Goal: Information Seeking & Learning: Find specific fact

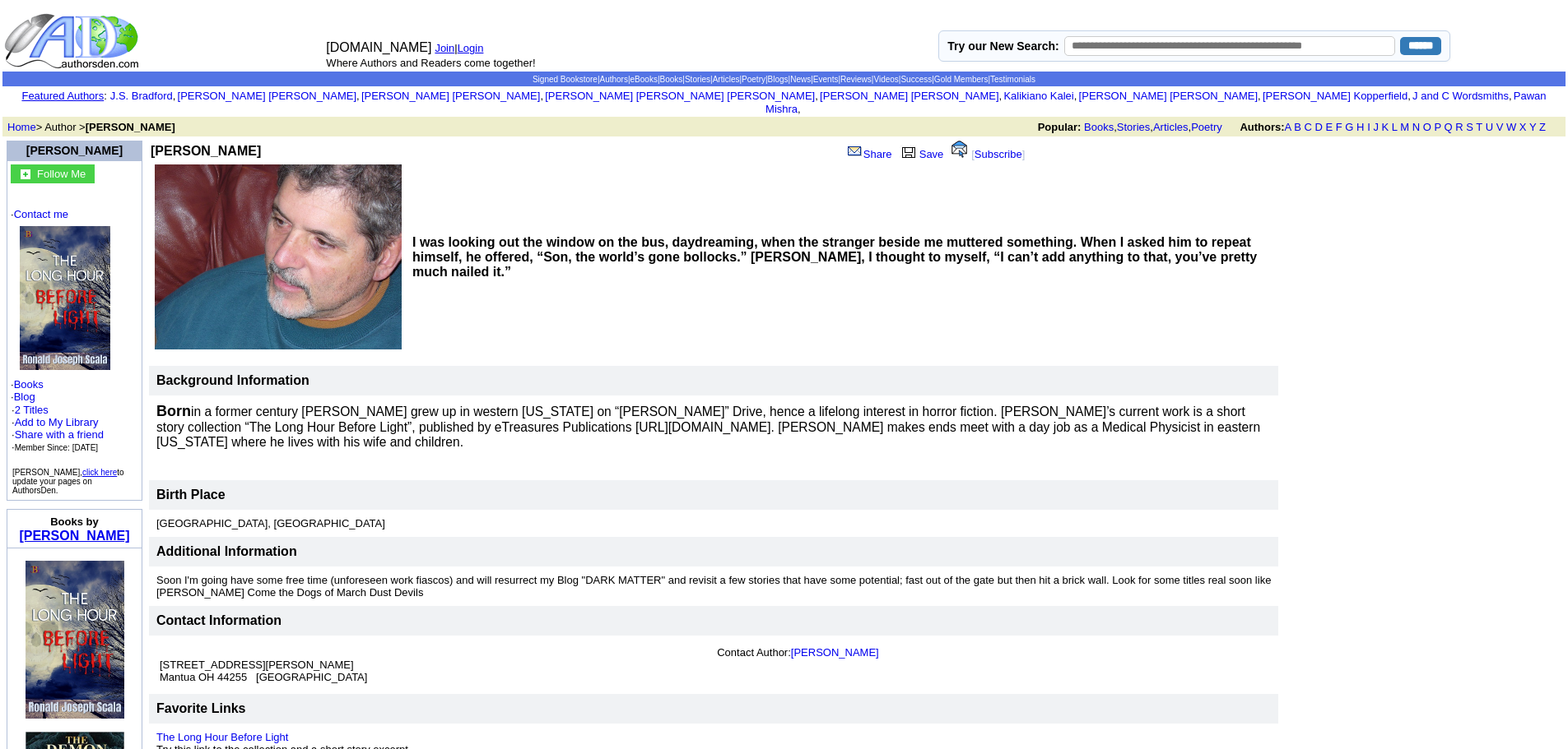
click at [111, 529] on link "[PERSON_NAME]" at bounding box center [74, 536] width 111 height 14
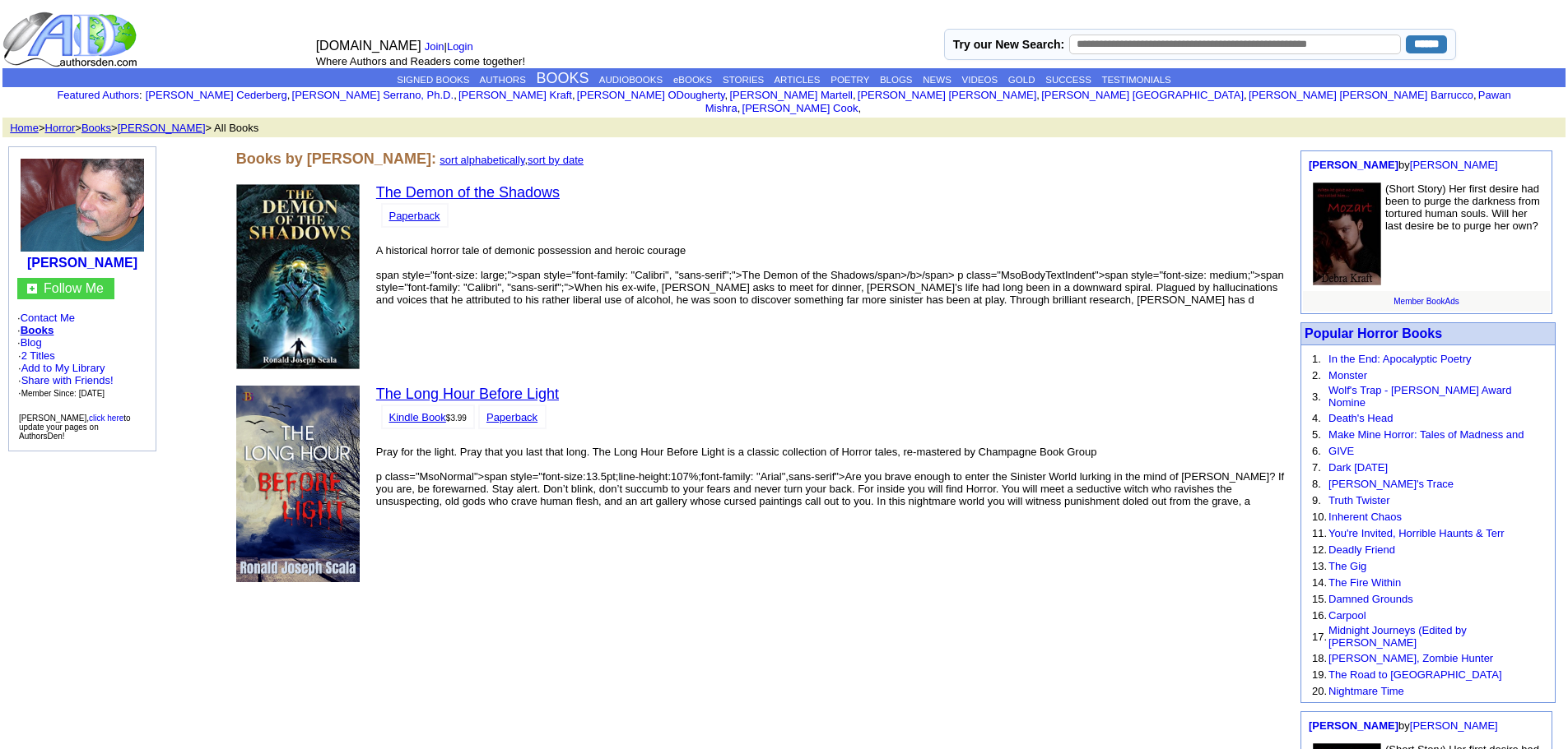
click at [483, 184] on link "The Demon of the Shadows" at bounding box center [468, 192] width 183 height 16
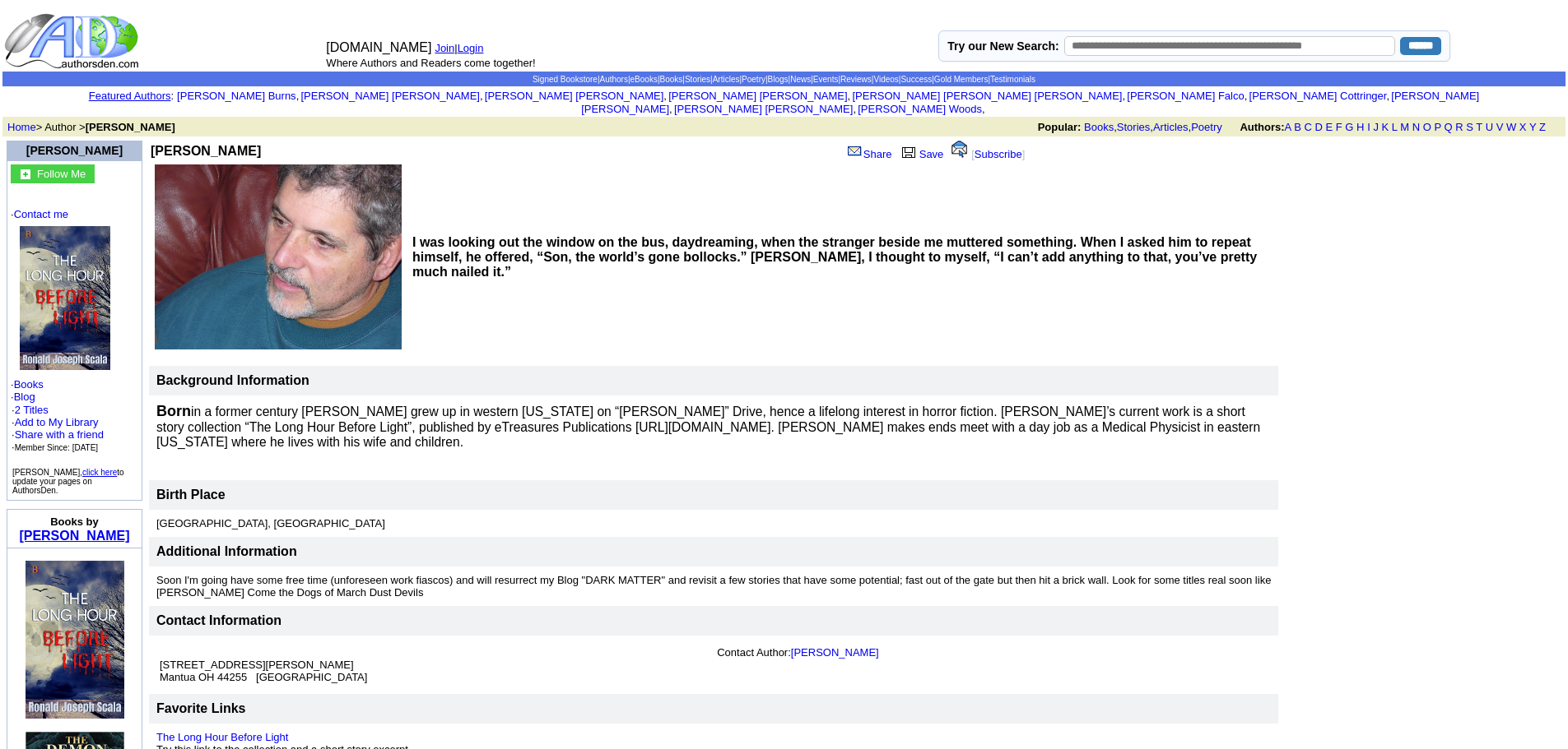
click at [82, 529] on link "[PERSON_NAME]" at bounding box center [74, 536] width 111 height 14
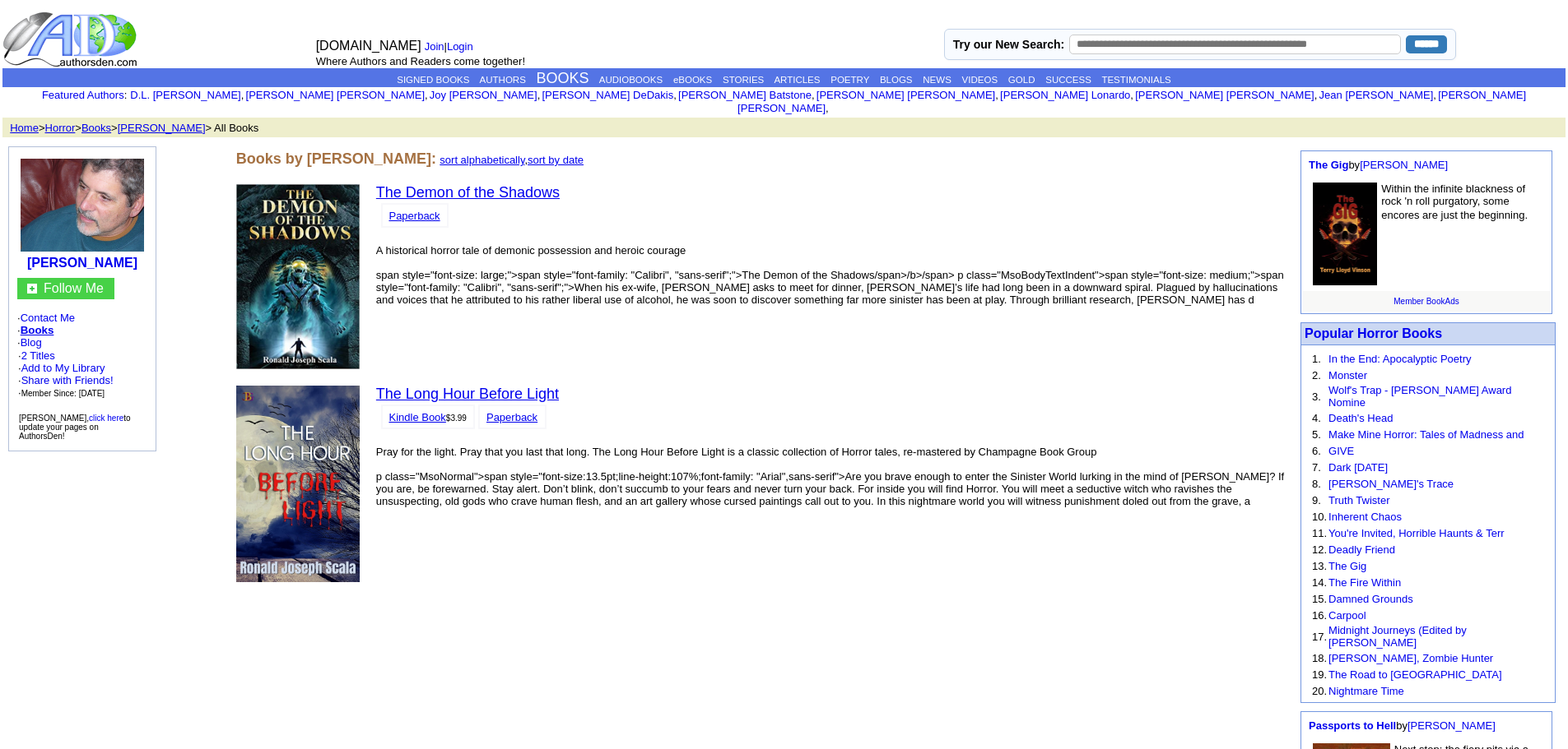
click at [501, 184] on link "The Demon of the Shadows" at bounding box center [468, 192] width 183 height 16
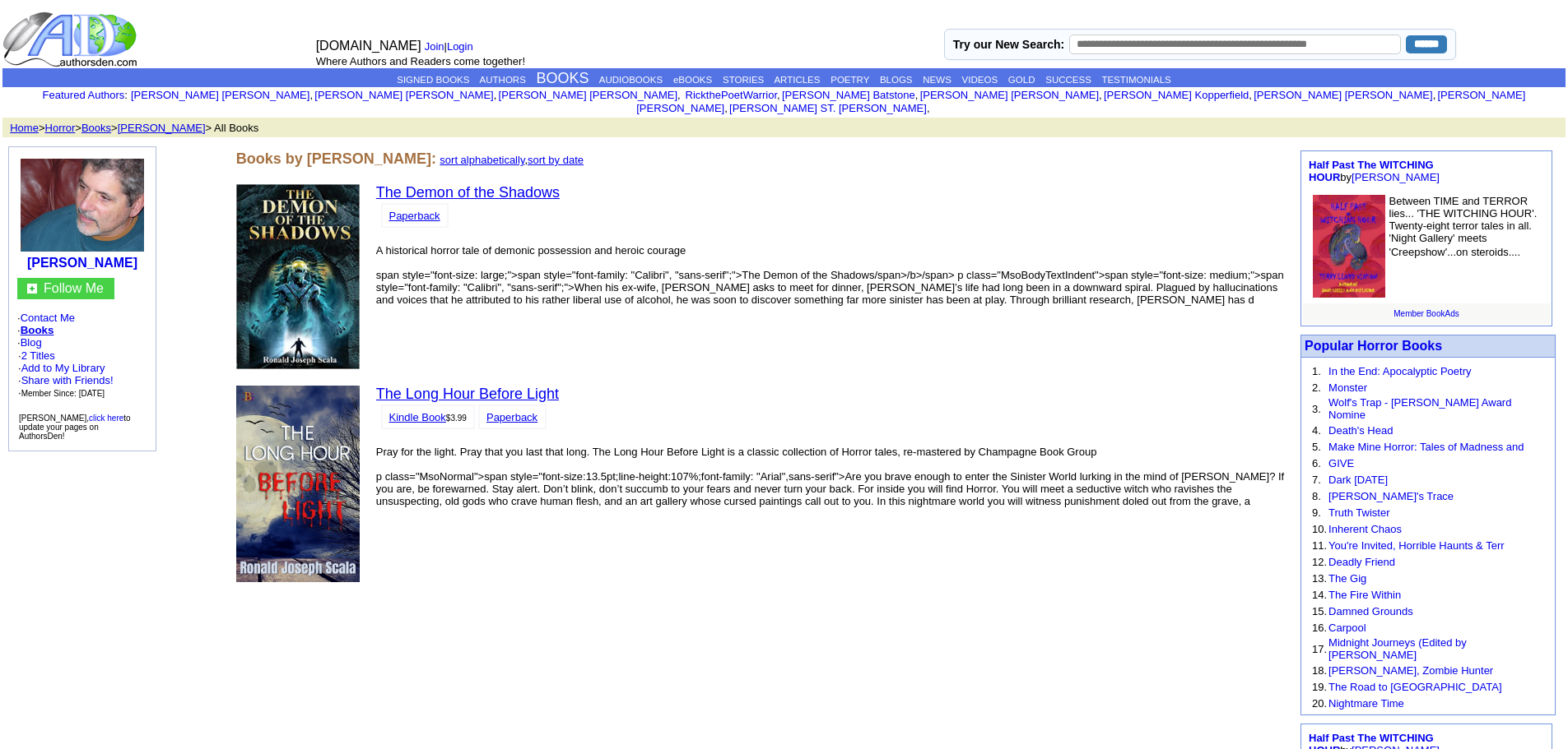
click at [497, 386] on link "The Long Hour Before Light" at bounding box center [467, 394] width 182 height 16
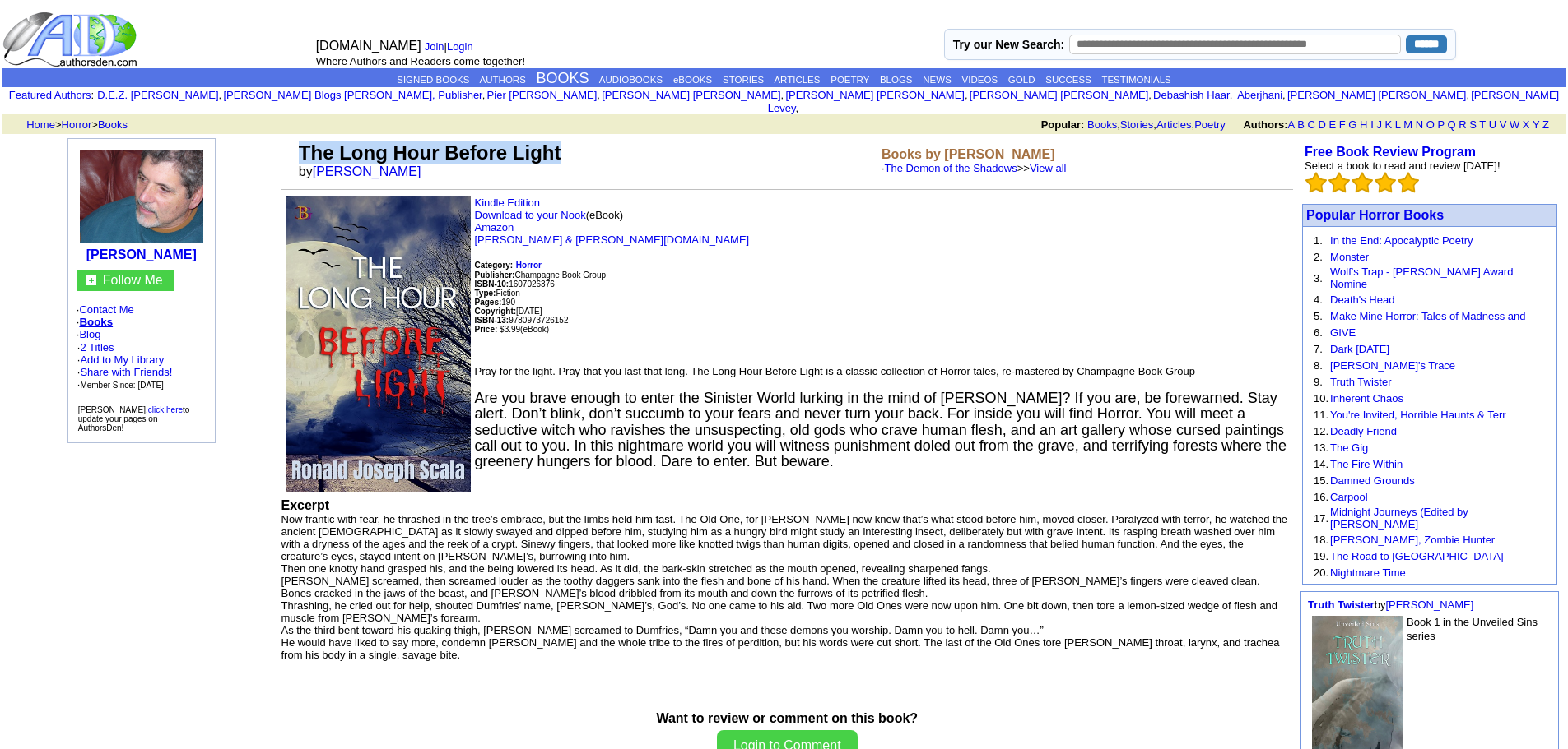
drag, startPoint x: 565, startPoint y: 140, endPoint x: 301, endPoint y: 128, distance: 264.3
click at [301, 138] on td "The Long Hour Before Light by Ronald J Scala" at bounding box center [587, 160] width 582 height 44
copy font "The Long Hour Before Light"
